Goal: Task Accomplishment & Management: Complete application form

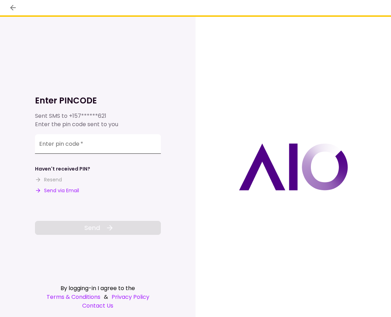
click at [95, 147] on input "Enter pin code   *" at bounding box center [98, 144] width 126 height 20
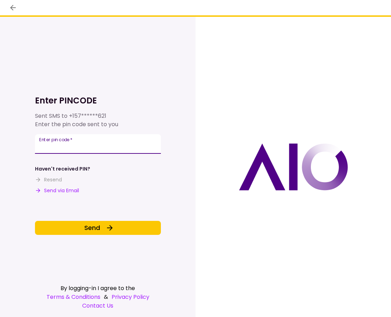
type input "******"
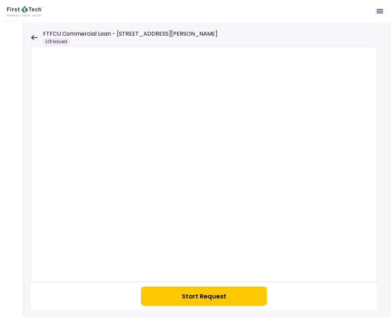
click at [204, 296] on button "Start Request" at bounding box center [204, 296] width 126 height 19
click at [34, 38] on icon at bounding box center [34, 37] width 7 height 5
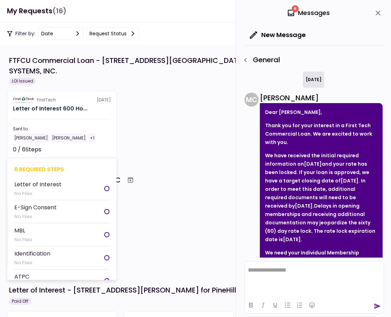
click at [90, 105] on div "Letter of Interest 600 Ho..." at bounding box center [62, 109] width 98 height 8
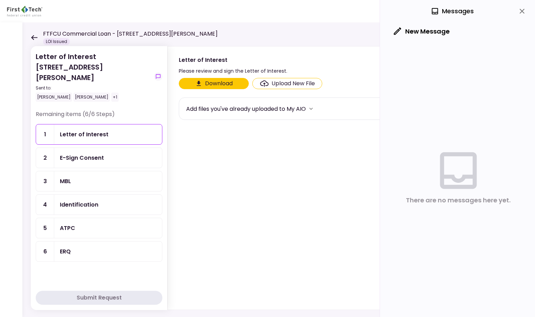
click at [111, 93] on div "+1" at bounding box center [114, 97] width 7 height 9
click at [104, 93] on div "[PERSON_NAME] [PERSON_NAME] +1" at bounding box center [93, 97] width 115 height 9
click at [73, 93] on div "[PERSON_NAME]" at bounding box center [91, 97] width 36 height 9
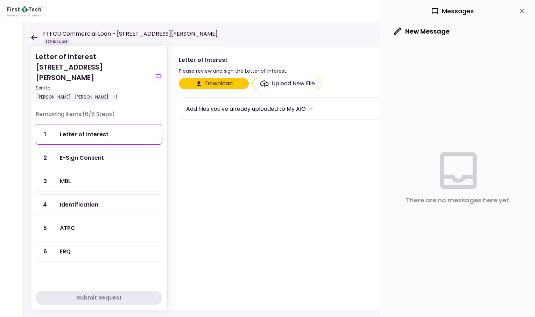
click at [111, 93] on div "+1" at bounding box center [114, 97] width 7 height 9
click at [84, 247] on div "ERQ" at bounding box center [108, 251] width 96 height 9
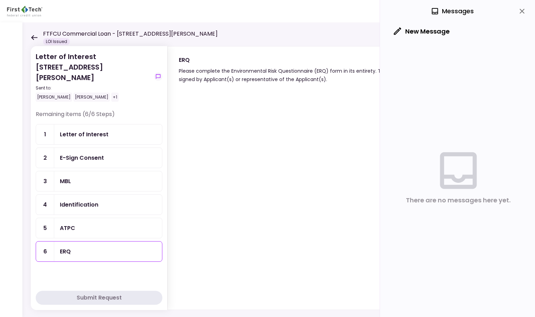
click at [84, 224] on div "ATPC" at bounding box center [108, 228] width 96 height 9
click at [86, 200] on div "Identification" at bounding box center [79, 204] width 38 height 9
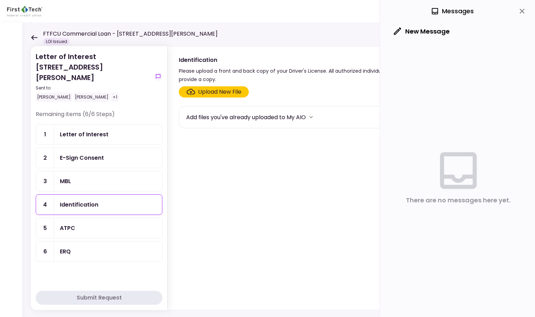
click at [210, 94] on div "Upload New File" at bounding box center [219, 92] width 43 height 8
click at [0, 0] on input "Upload New File" at bounding box center [0, 0] width 0 height 0
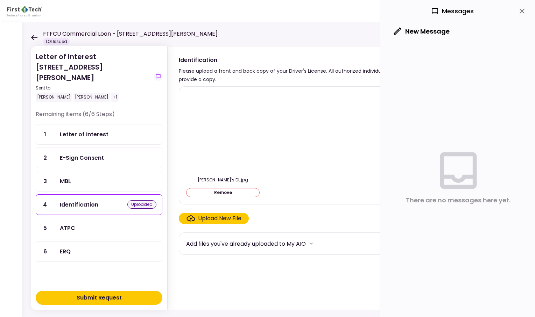
click at [94, 296] on div "Submit Request" at bounding box center [99, 298] width 45 height 8
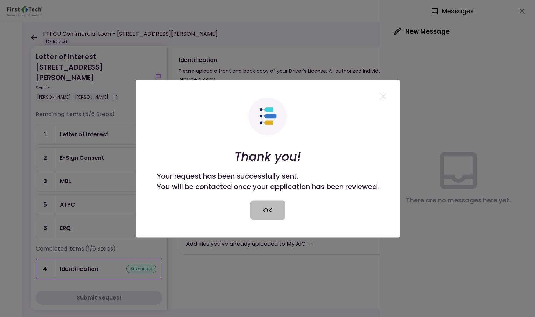
click at [270, 214] on button "OK" at bounding box center [267, 210] width 35 height 20
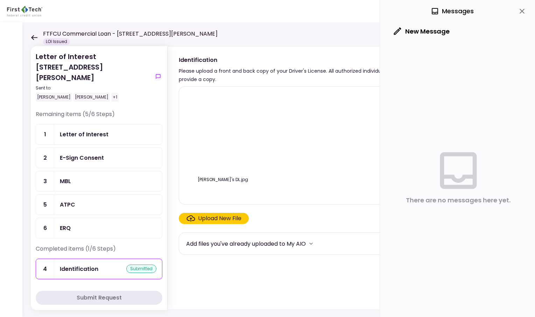
click at [390, 11] on icon "close" at bounding box center [521, 11] width 8 height 8
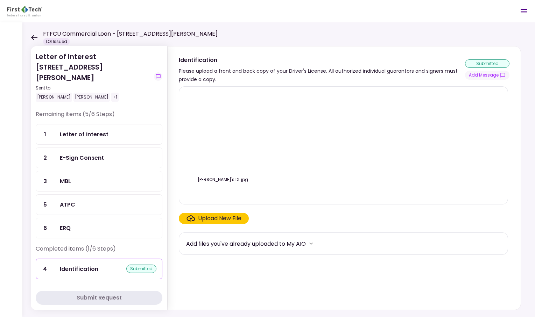
click at [107, 130] on div "Letter of Interest" at bounding box center [108, 134] width 96 height 9
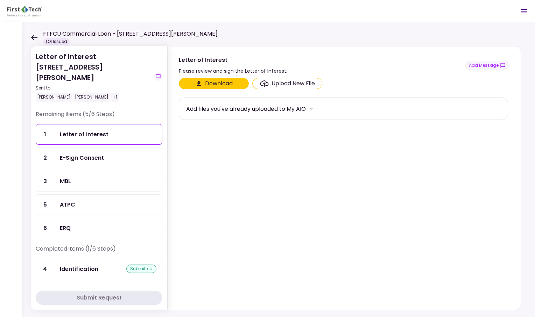
click at [97, 129] on div "Letter of Interest" at bounding box center [108, 134] width 108 height 20
click at [95, 153] on div "E-Sign Consent" at bounding box center [82, 157] width 44 height 9
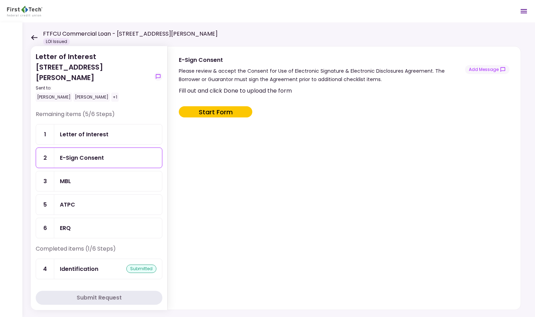
click at [92, 177] on div "MBL" at bounding box center [108, 181] width 96 height 9
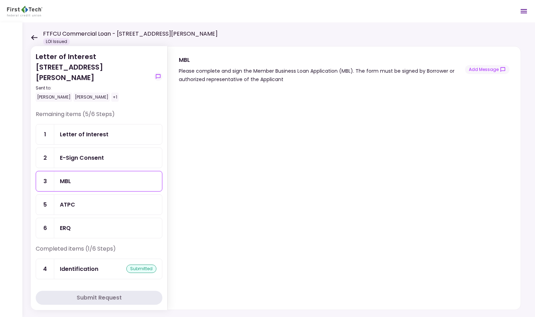
click at [92, 265] on div "Identification" at bounding box center [79, 269] width 38 height 9
